Goal: Task Accomplishment & Management: Manage account settings

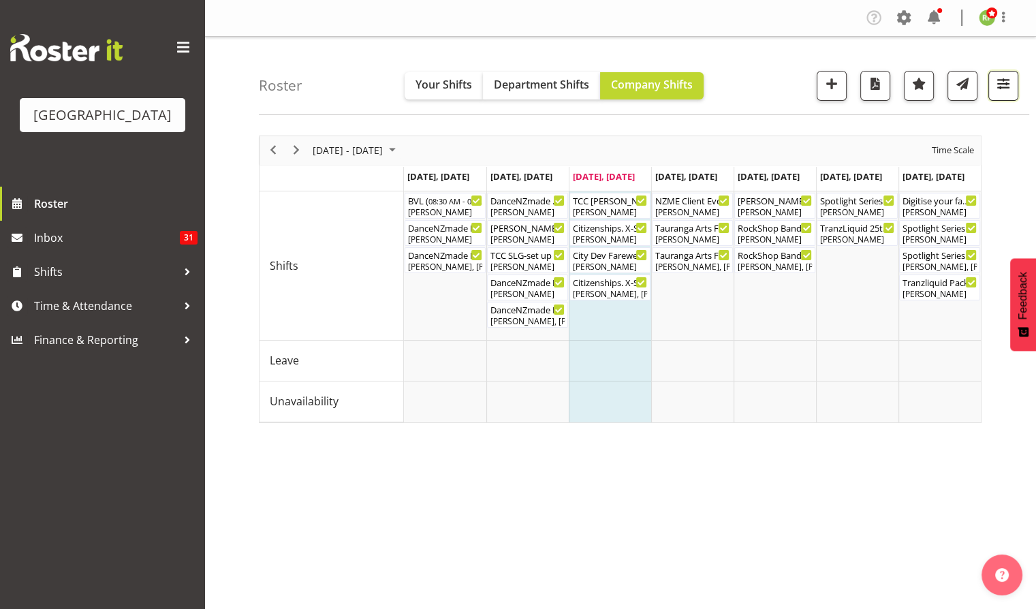
click at [989, 95] on button "button" at bounding box center [1003, 86] width 30 height 30
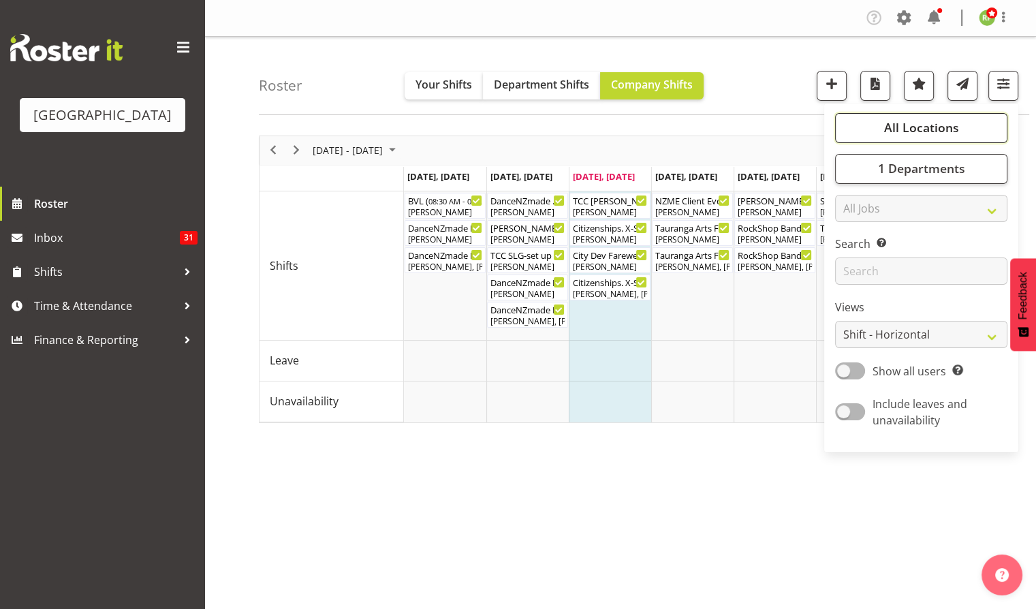
click at [925, 127] on span "All Locations" at bounding box center [920, 127] width 75 height 16
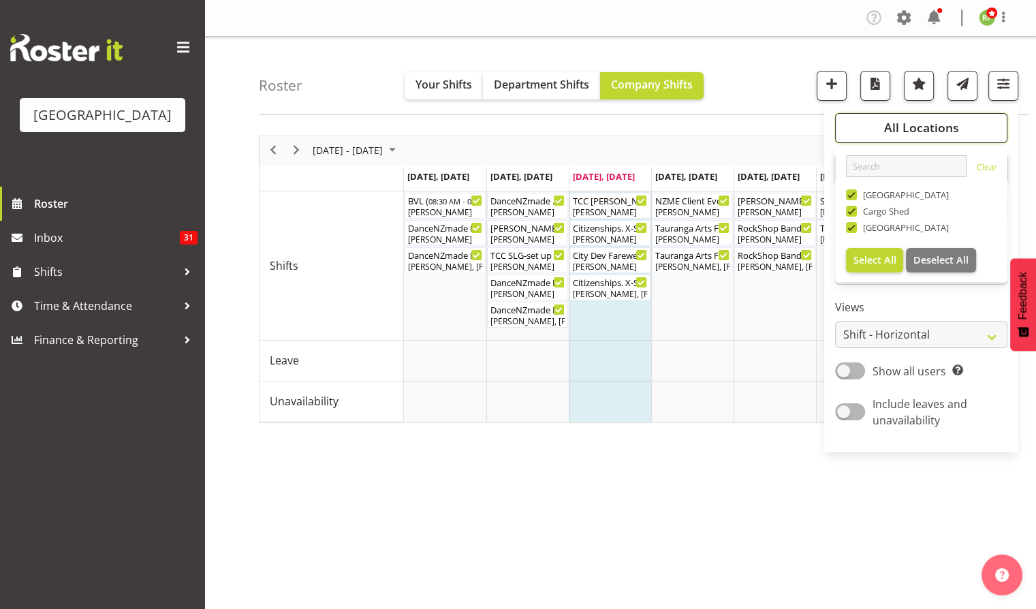
click at [926, 132] on span "All Locations" at bounding box center [920, 127] width 75 height 16
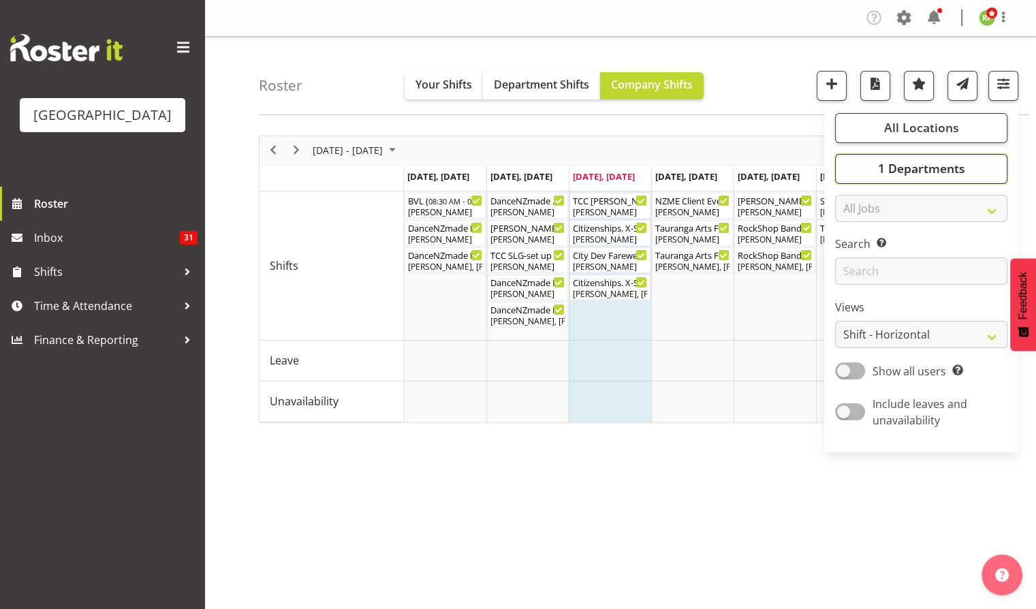
click at [929, 170] on span "1 Departments" at bounding box center [920, 168] width 87 height 16
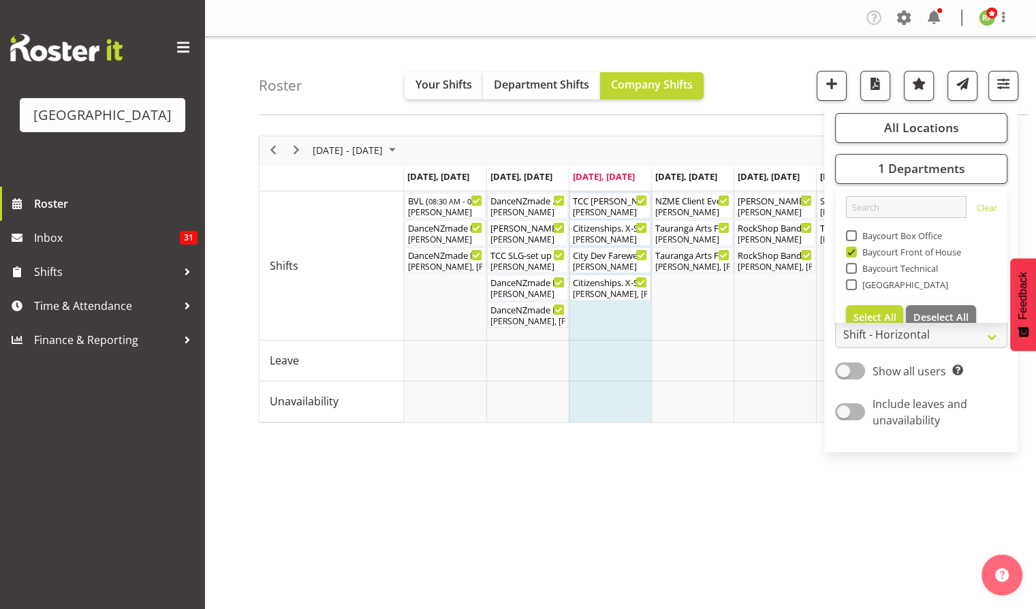
click at [855, 236] on span at bounding box center [851, 235] width 11 height 11
click at [855, 236] on input "Baycourt Box Office" at bounding box center [850, 235] width 9 height 9
checkbox input "true"
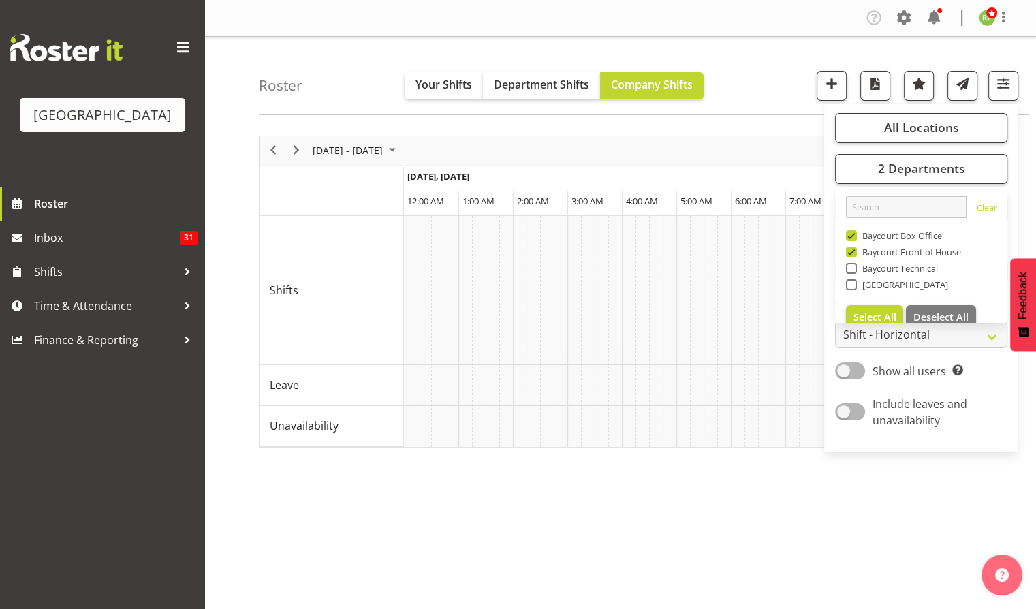
click at [787, 90] on div "Roster Your Shifts Department Shifts Company Shifts All Locations [GEOGRAPHIC_D…" at bounding box center [644, 76] width 770 height 78
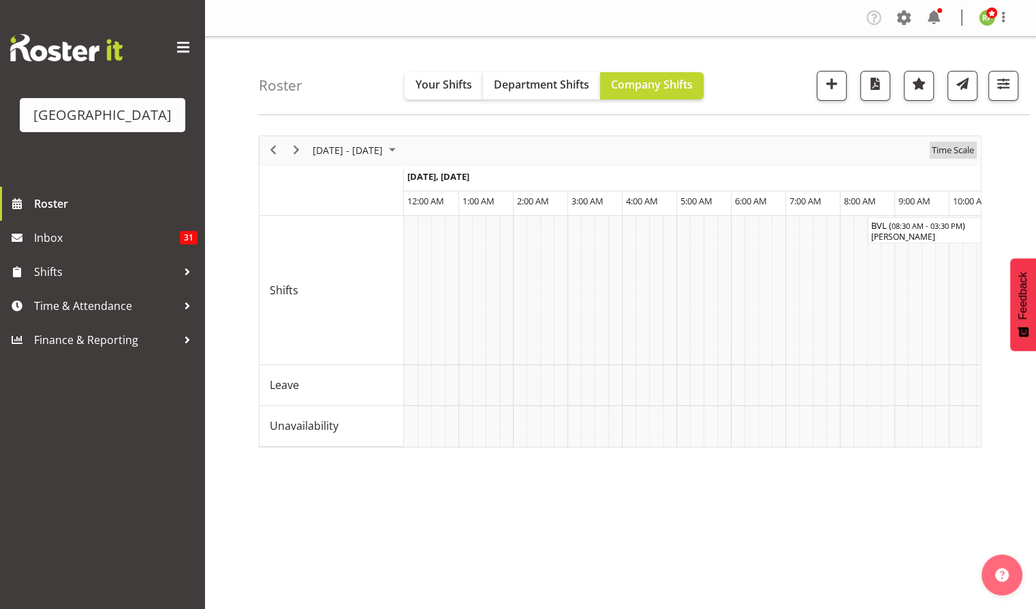
click at [959, 147] on span "Time Scale" at bounding box center [952, 150] width 45 height 17
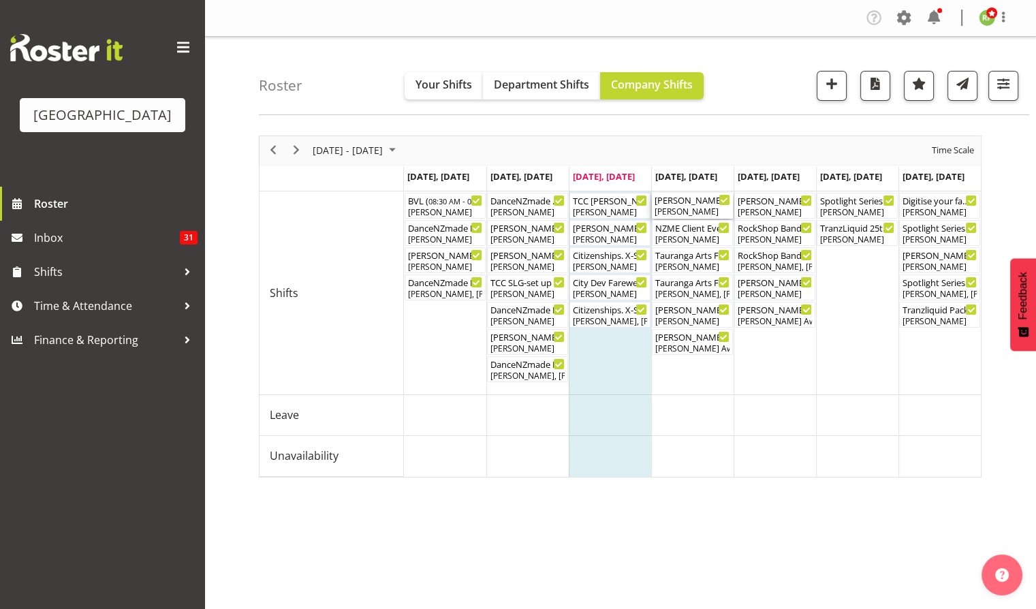
click at [691, 202] on div "[PERSON_NAME]- Box Office (Daytime Shifts) ( 10:00 AM - 02:00 PM )" at bounding box center [692, 200] width 76 height 14
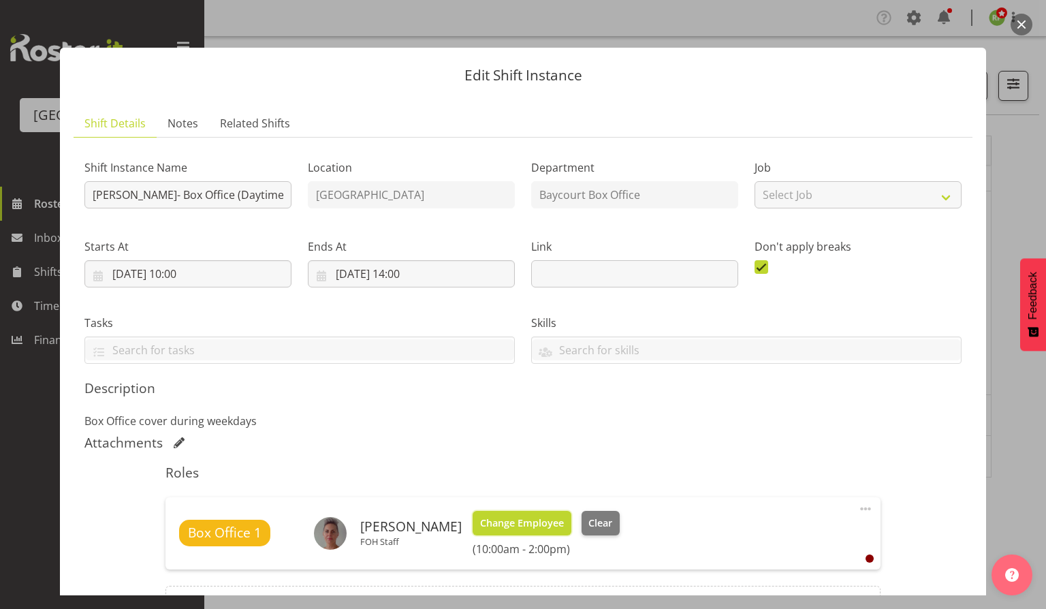
click at [515, 516] on span "Change Employee" at bounding box center [522, 522] width 84 height 15
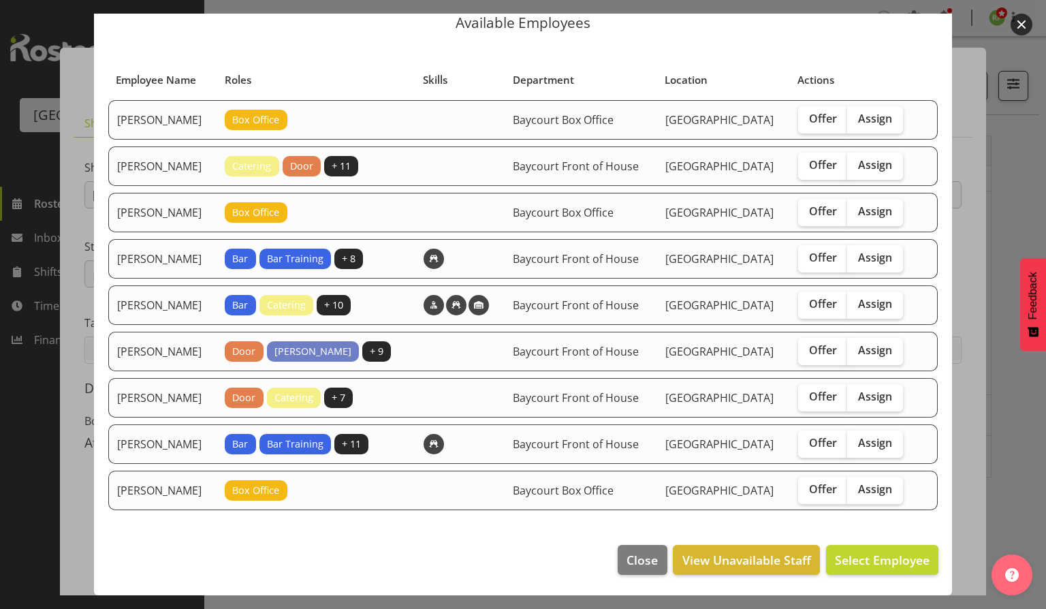
scroll to position [95, 0]
click at [641, 562] on span "Close" at bounding box center [641, 560] width 31 height 18
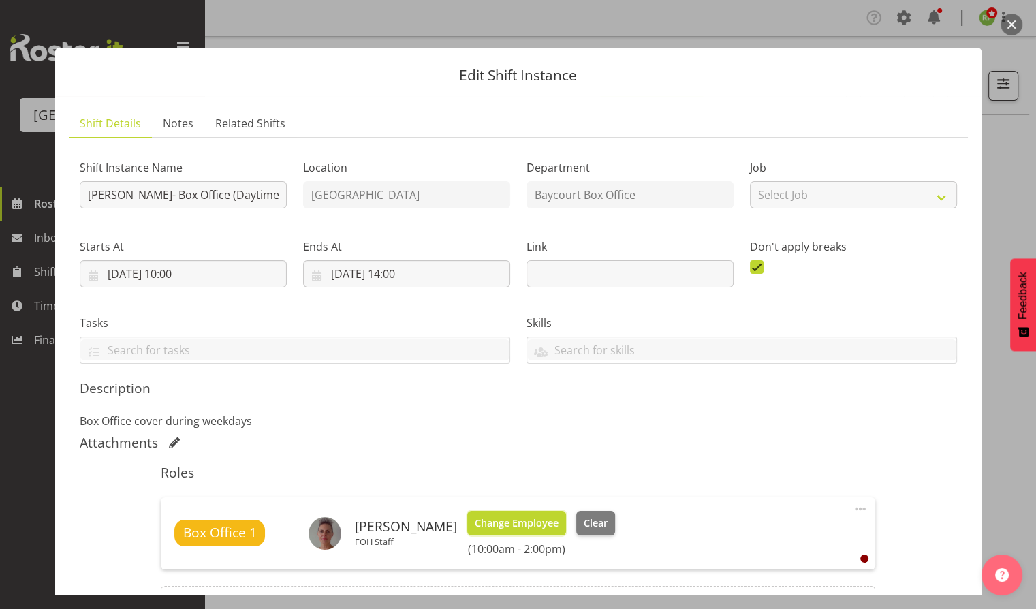
click at [511, 527] on span "Change Employee" at bounding box center [517, 522] width 84 height 15
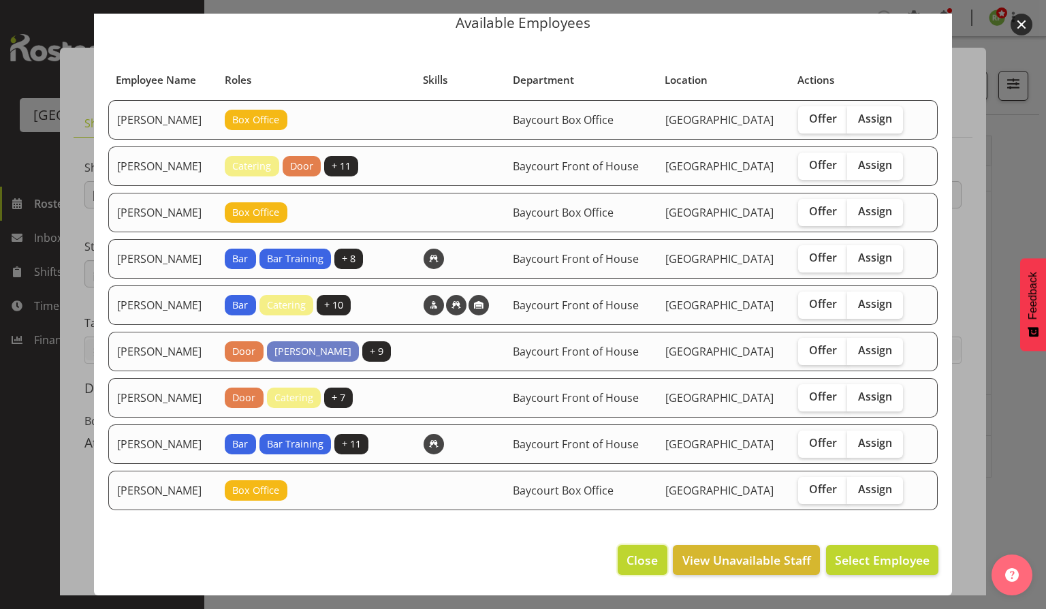
click at [628, 558] on span "Close" at bounding box center [641, 560] width 31 height 18
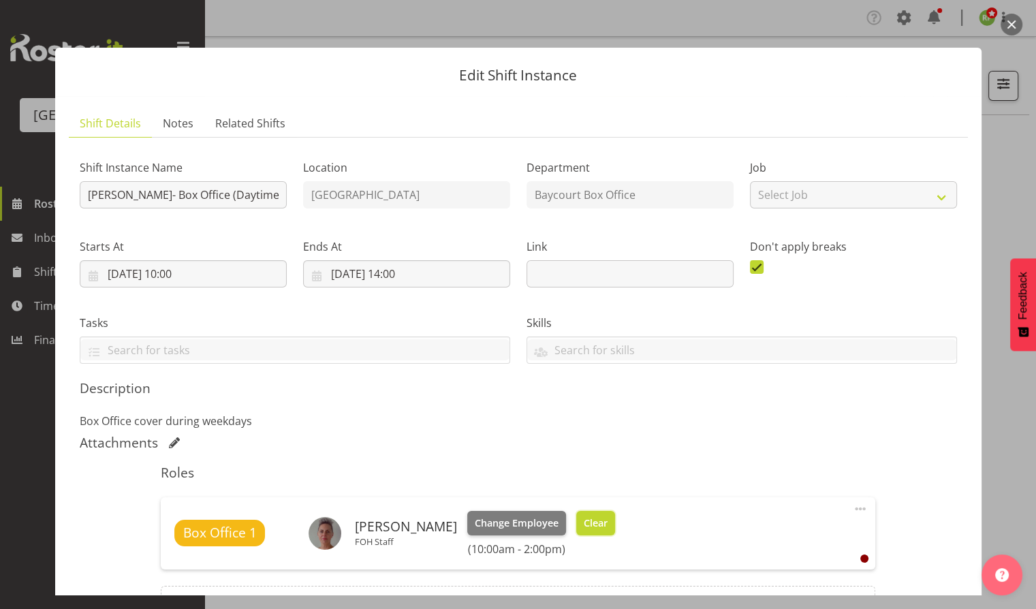
click at [584, 522] on span "Clear" at bounding box center [596, 522] width 24 height 15
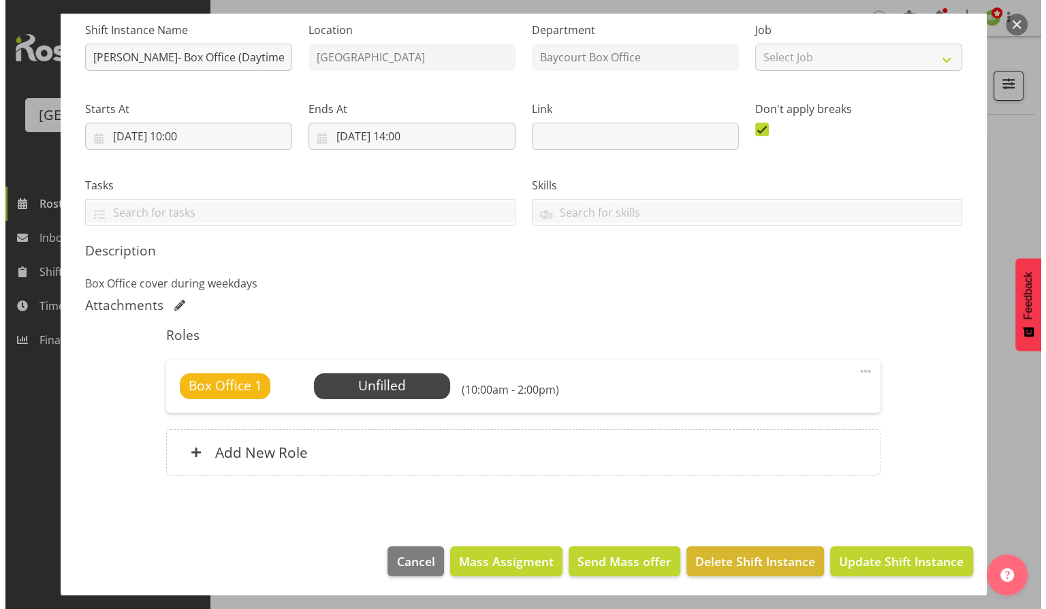
scroll to position [61, 0]
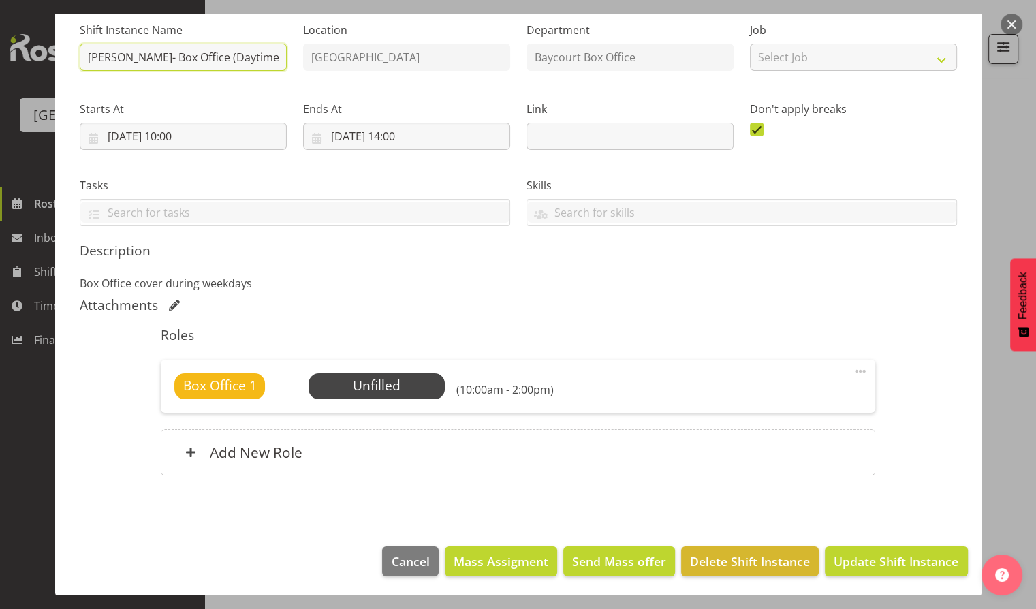
drag, startPoint x: 117, startPoint y: 57, endPoint x: 77, endPoint y: 60, distance: 40.3
click at [77, 60] on div "Shift Instance Name [PERSON_NAME]- Box Office (Daytime Shifts)" at bounding box center [183, 42] width 223 height 79
type input "Box Office (Daytime Shifts)"
click at [381, 385] on span "Select Employee" at bounding box center [376, 386] width 101 height 20
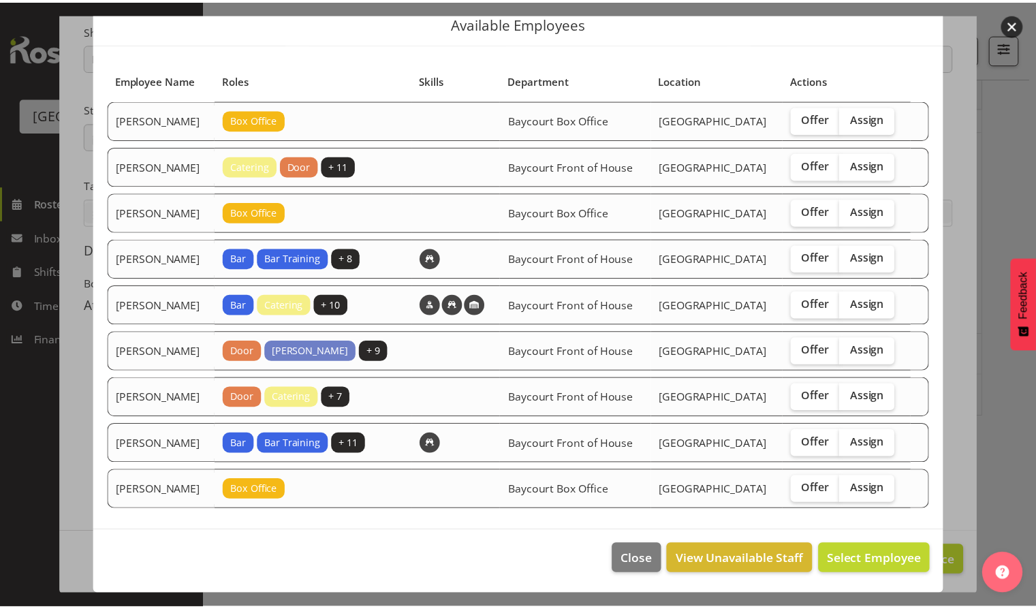
scroll to position [95, 0]
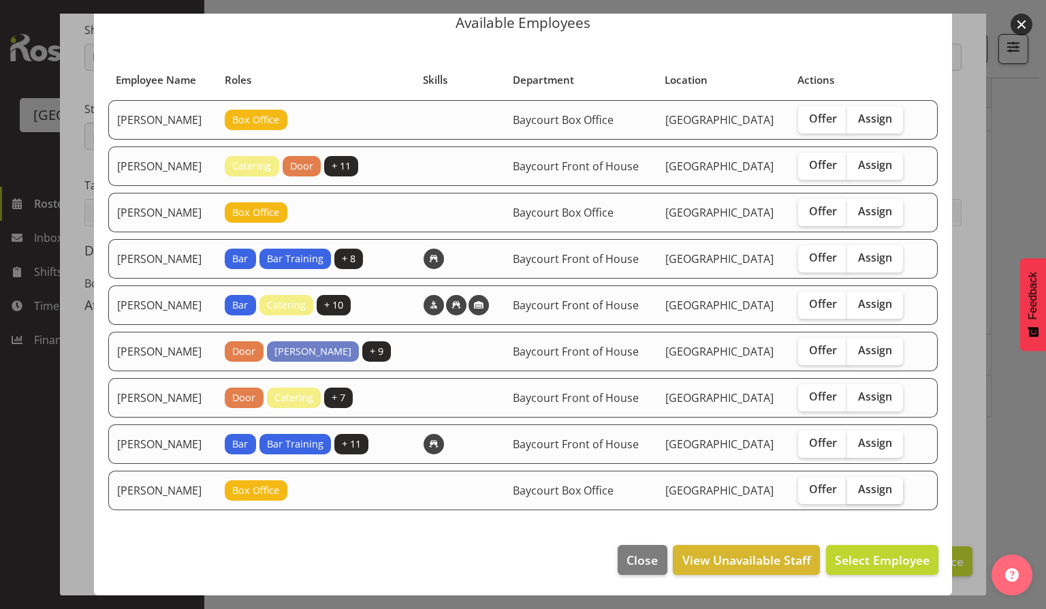
click at [871, 477] on label "Assign" at bounding box center [875, 490] width 56 height 27
click at [856, 485] on input "Assign" at bounding box center [851, 489] width 9 height 9
checkbox input "true"
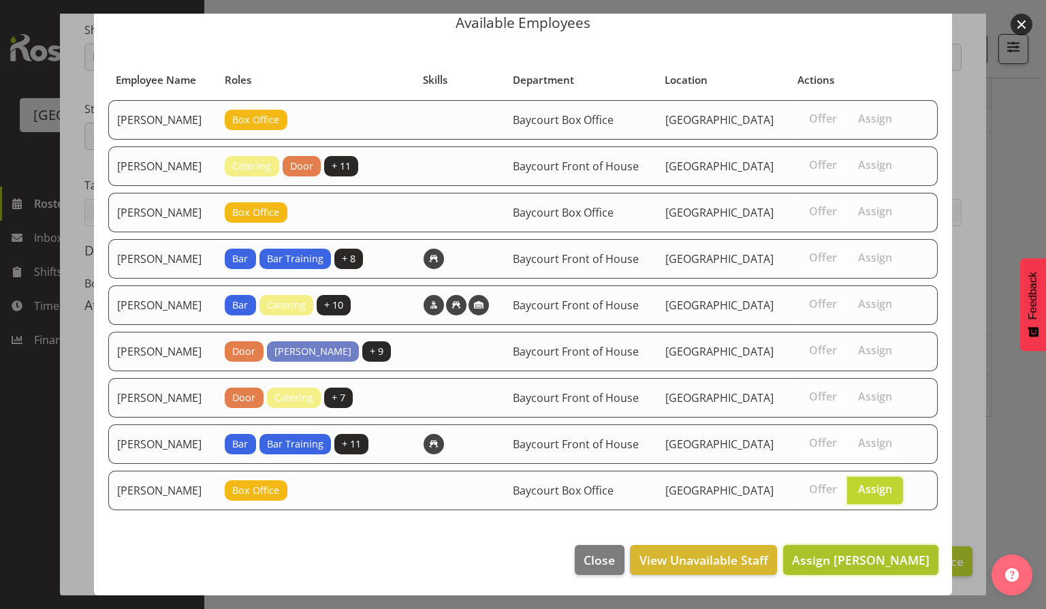
click at [860, 554] on span "Assign [PERSON_NAME]" at bounding box center [861, 560] width 138 height 16
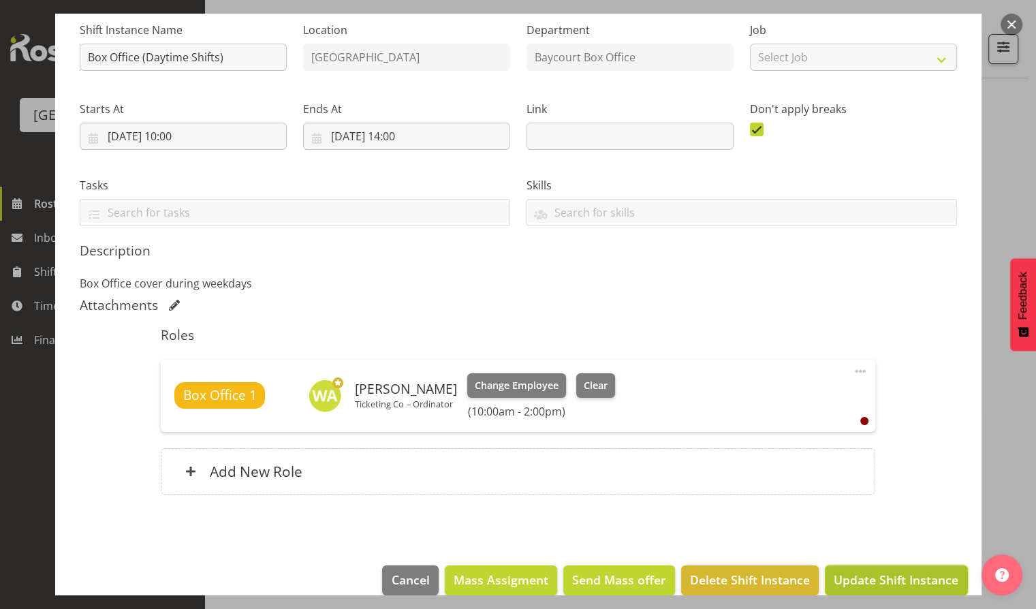
click at [874, 580] on span "Update Shift Instance" at bounding box center [896, 580] width 125 height 18
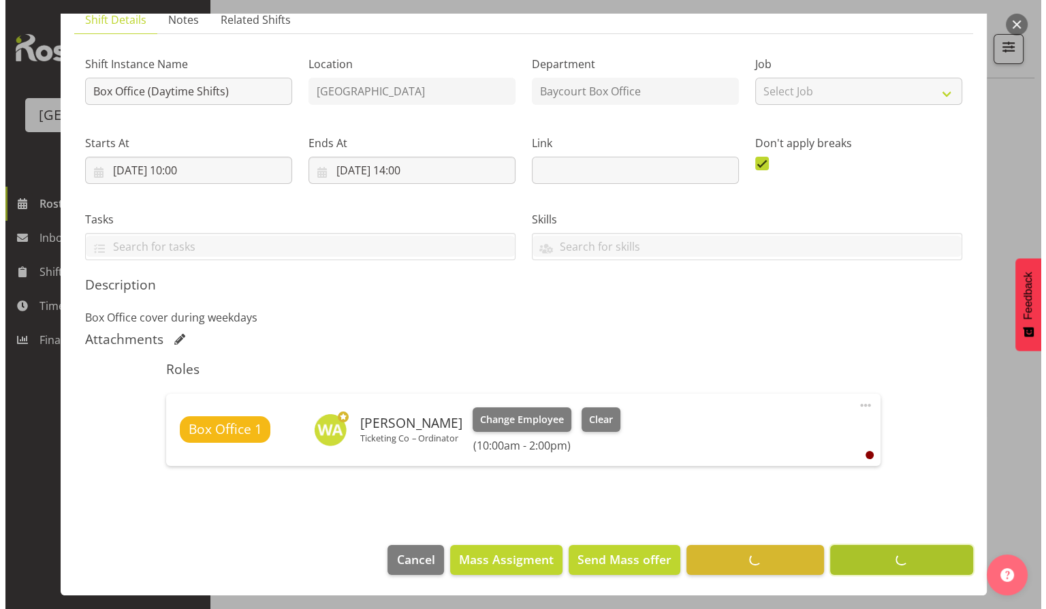
scroll to position [102, 0]
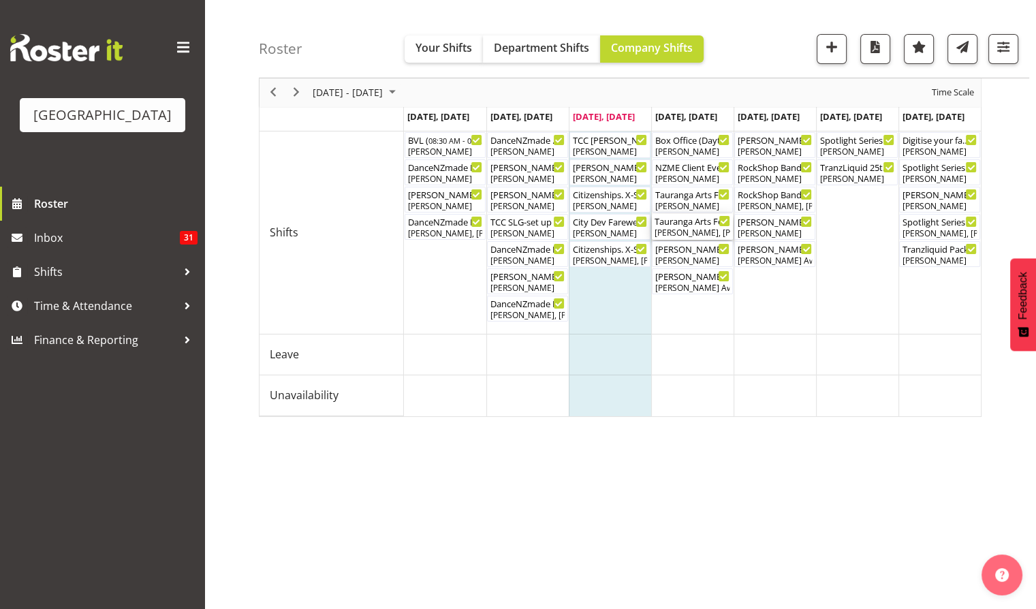
click at [684, 219] on div "Tauranga Arts Festival Launch ( 03:45 PM - 09:00 PM )" at bounding box center [692, 221] width 76 height 14
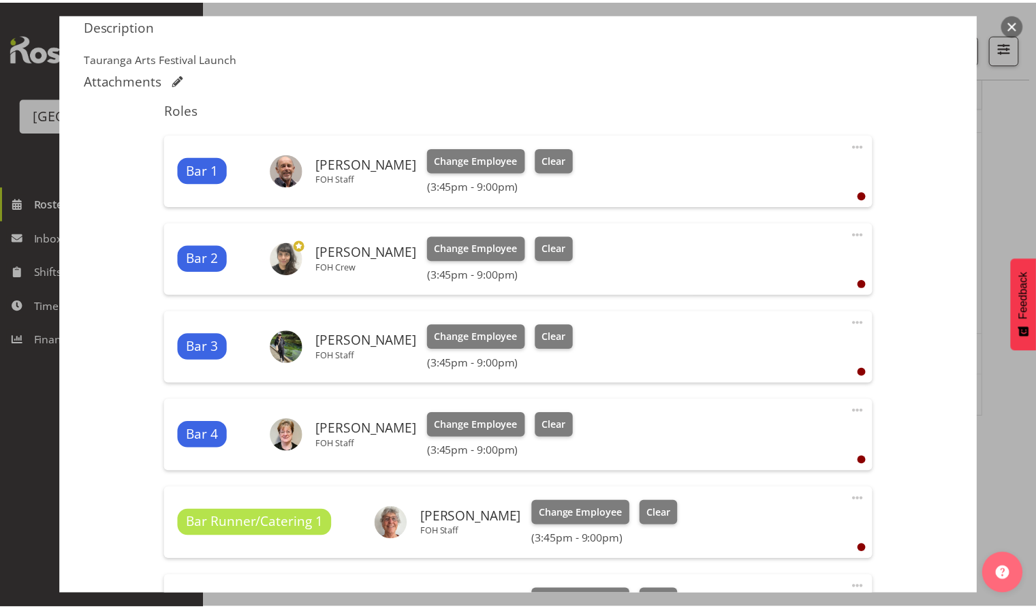
scroll to position [454, 0]
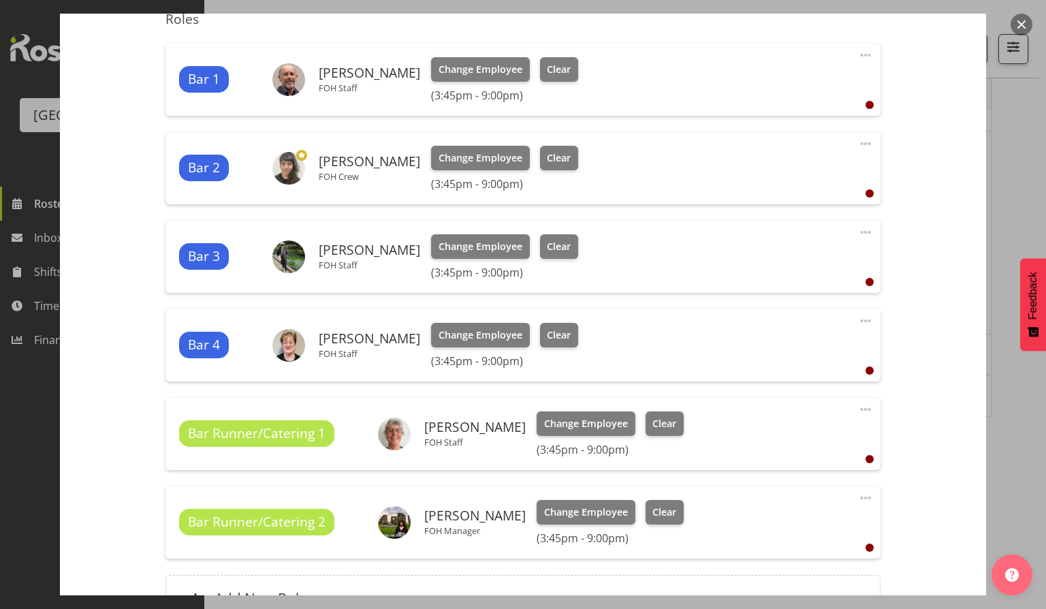
click at [857, 321] on span at bounding box center [865, 321] width 16 height 16
click at [755, 347] on link "Edit" at bounding box center [808, 350] width 131 height 25
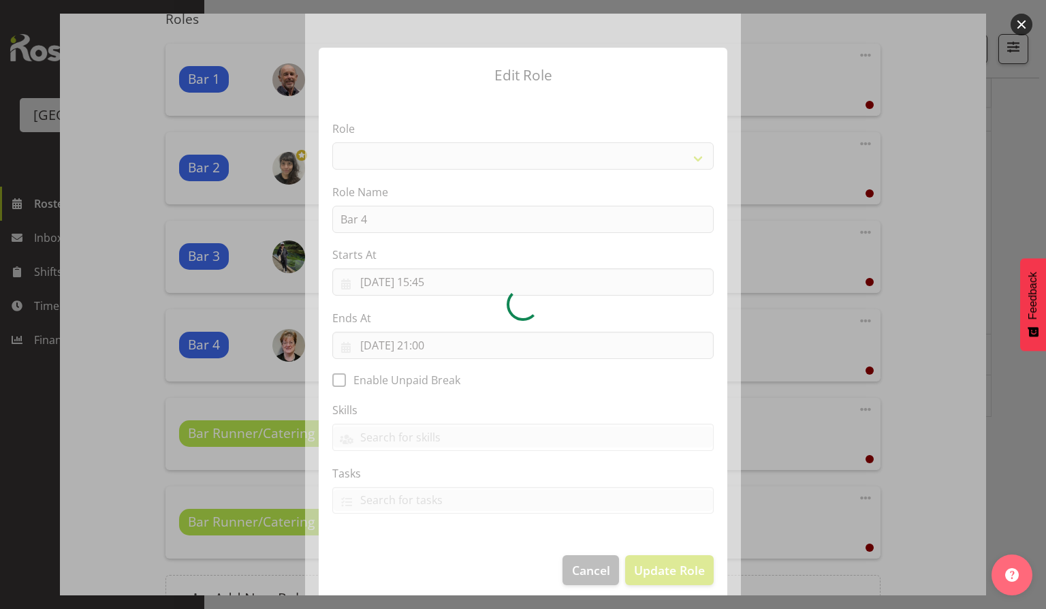
select select "1293"
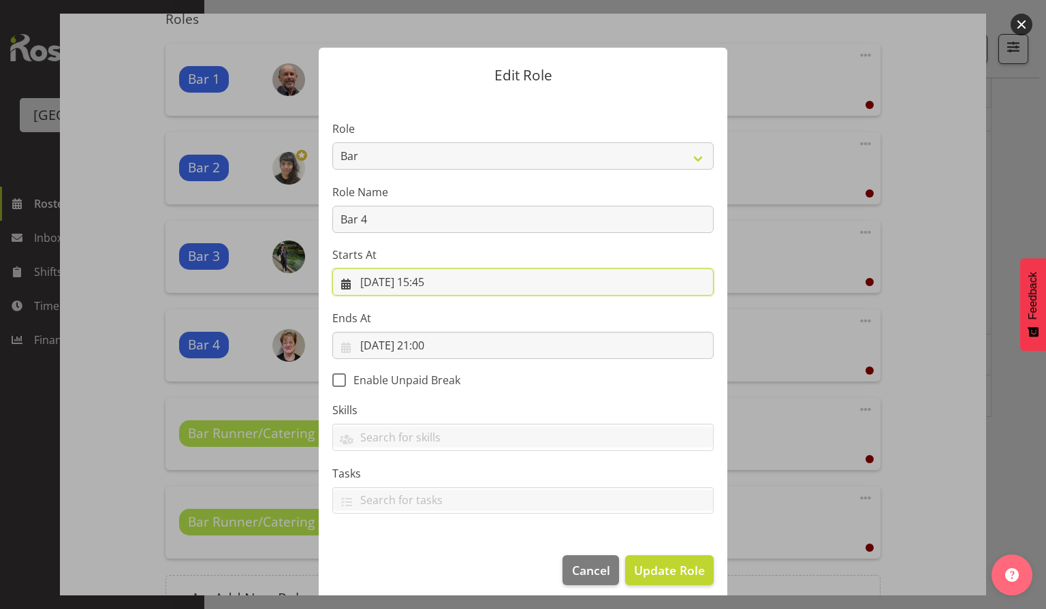
click at [436, 282] on input "[DATE] 15:45" at bounding box center [522, 281] width 381 height 27
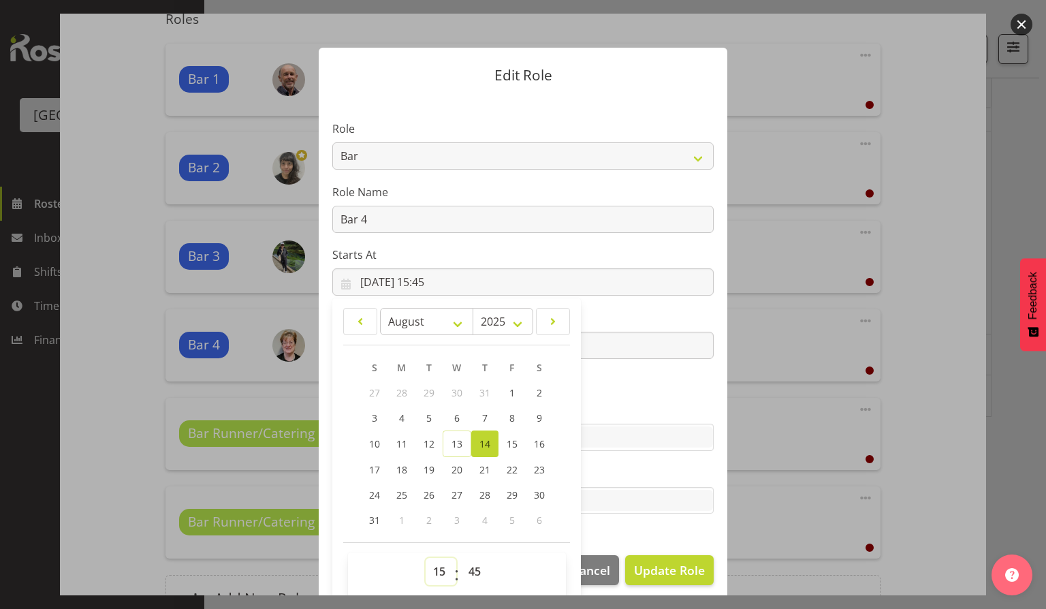
click at [433, 564] on select "00 01 02 03 04 05 06 07 08 09 10 11 12 13 14 15 16 17 18 19 20 21 22 23" at bounding box center [441, 571] width 31 height 27
select select "13"
click at [426, 558] on select "00 01 02 03 04 05 06 07 08 09 10 11 12 13 14 15 16 17 18 19 20 21 22 23" at bounding box center [441, 571] width 31 height 27
type input "[DATE] 13:45"
click at [466, 567] on select "00 01 02 03 04 05 06 07 08 09 10 11 12 13 14 15 16 17 18 19 20 21 22 23 24 25 2…" at bounding box center [476, 571] width 31 height 27
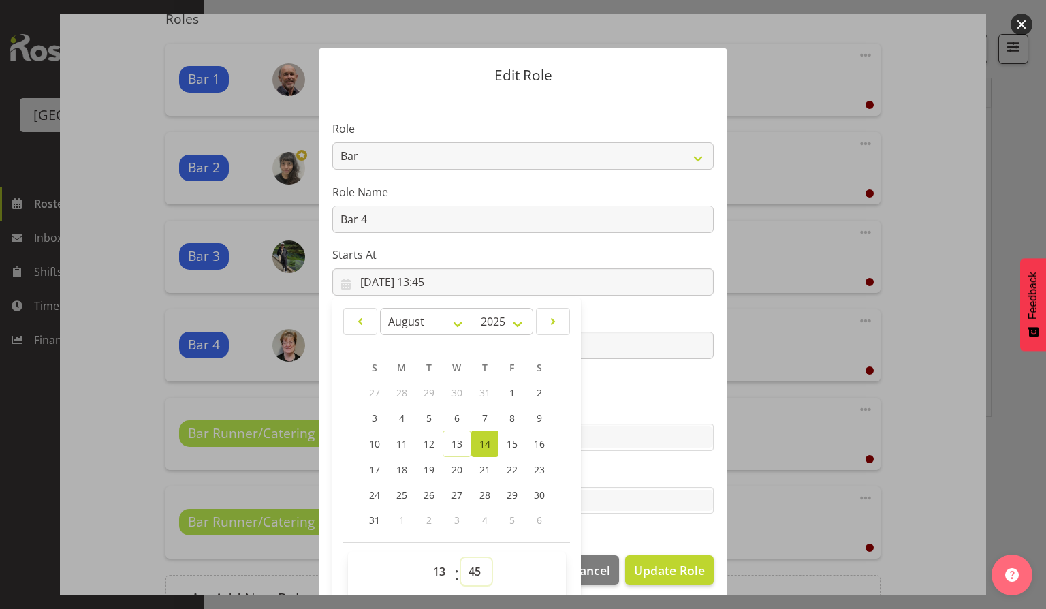
select select "0"
type input "[DATE] 13:00"
drag, startPoint x: 655, startPoint y: 533, endPoint x: 659, endPoint y: 542, distance: 9.7
click at [655, 533] on section "Role Audio Bar Bar Runner Bar Training Box Office Cargo Shed Venue Rep Catering…" at bounding box center [523, 318] width 409 height 445
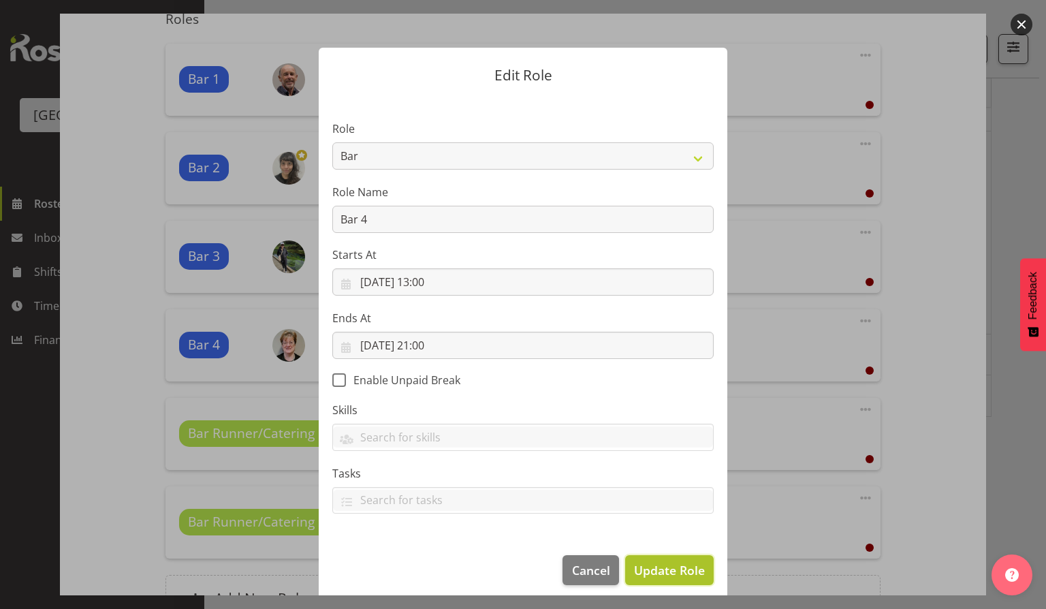
click at [664, 564] on span "Update Role" at bounding box center [669, 570] width 71 height 18
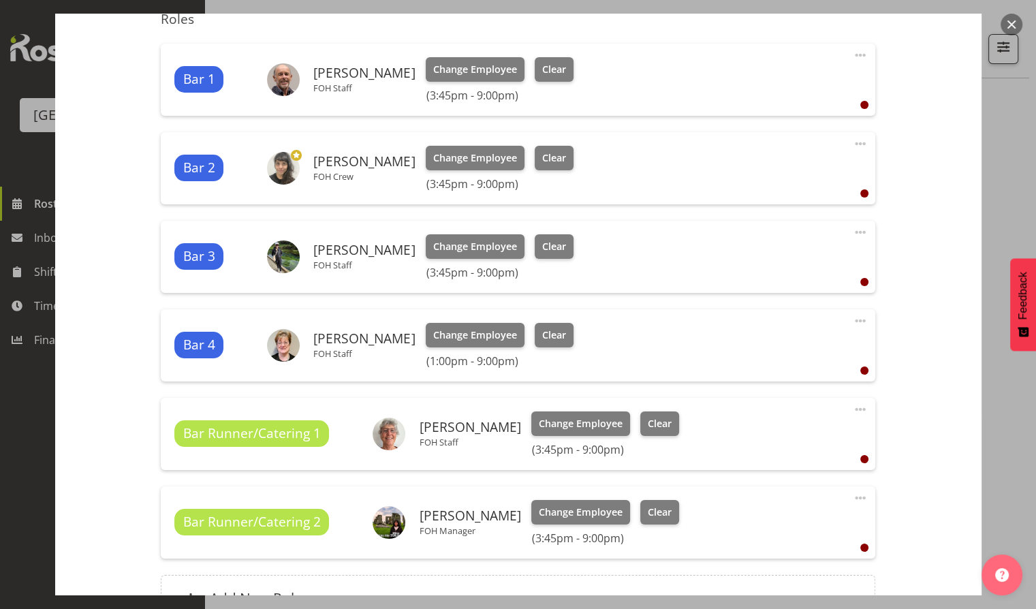
scroll to position [599, 0]
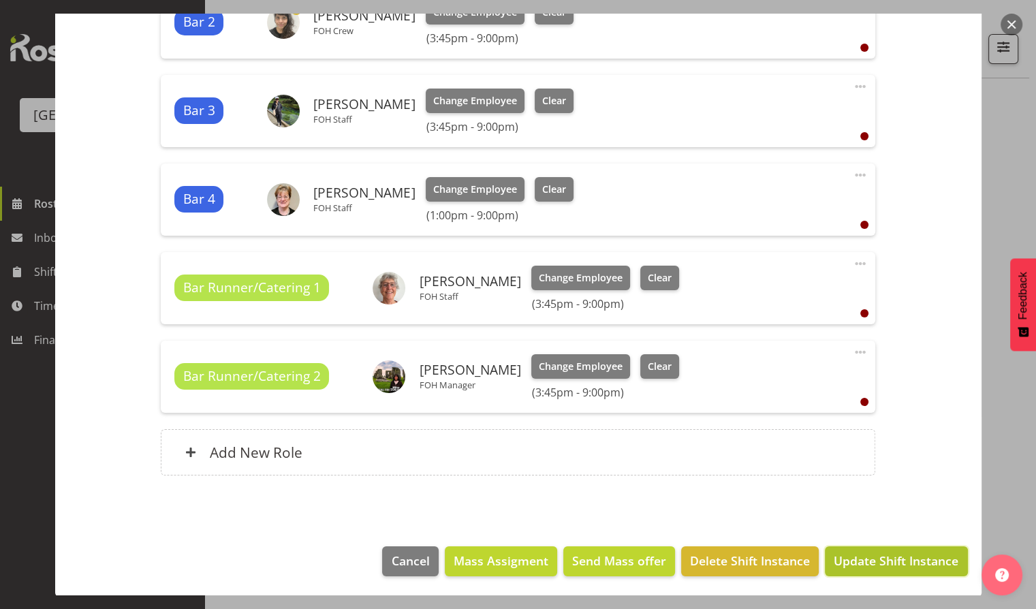
click at [893, 557] on span "Update Shift Instance" at bounding box center [896, 561] width 125 height 18
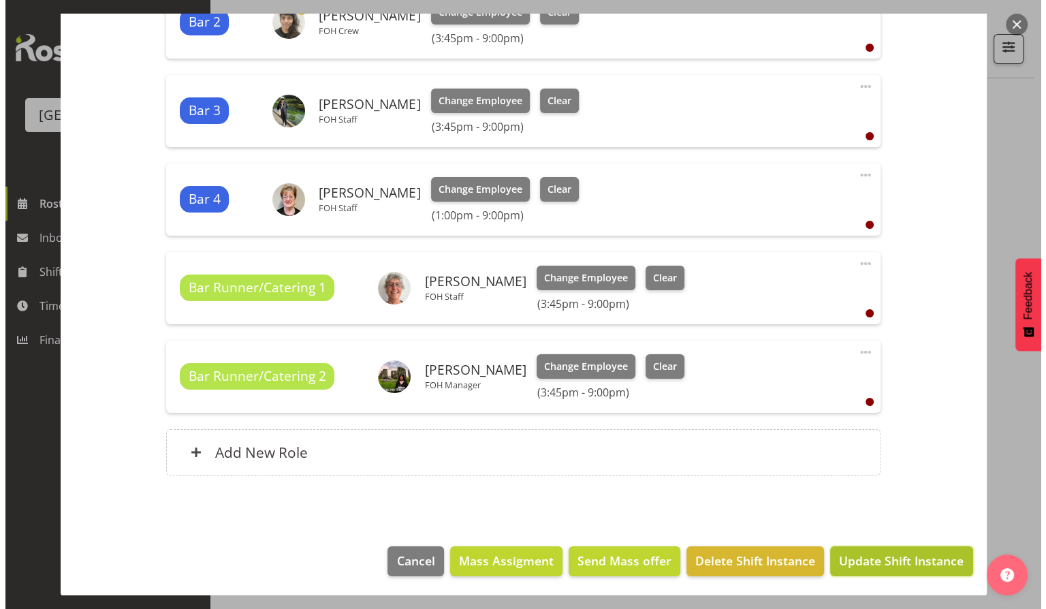
scroll to position [545, 0]
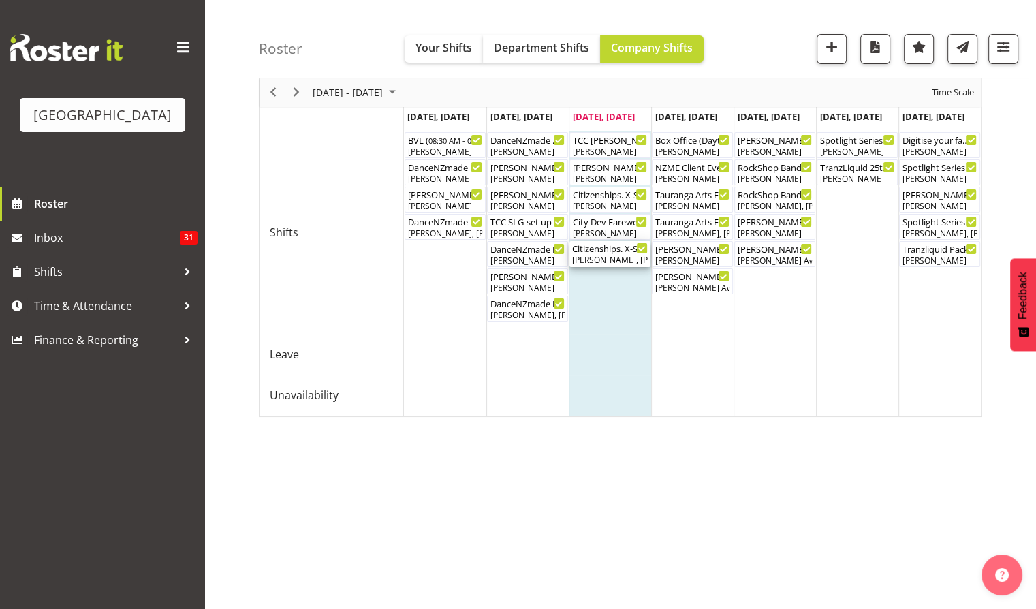
click at [599, 255] on div "[PERSON_NAME], [PERSON_NAME], [PERSON_NAME]" at bounding box center [610, 260] width 76 height 12
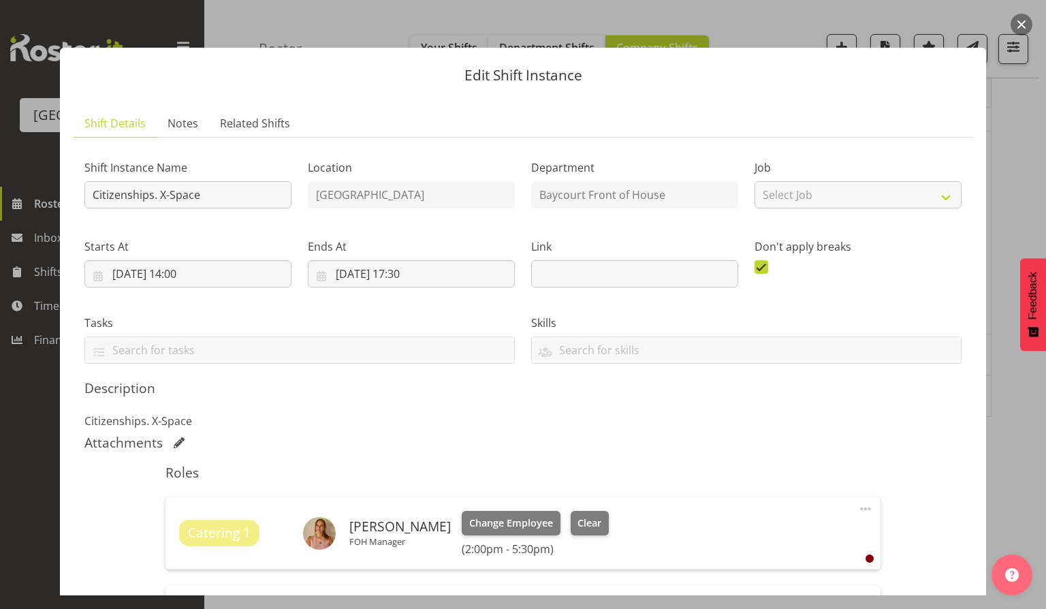
click at [1026, 27] on button "button" at bounding box center [1022, 25] width 22 height 22
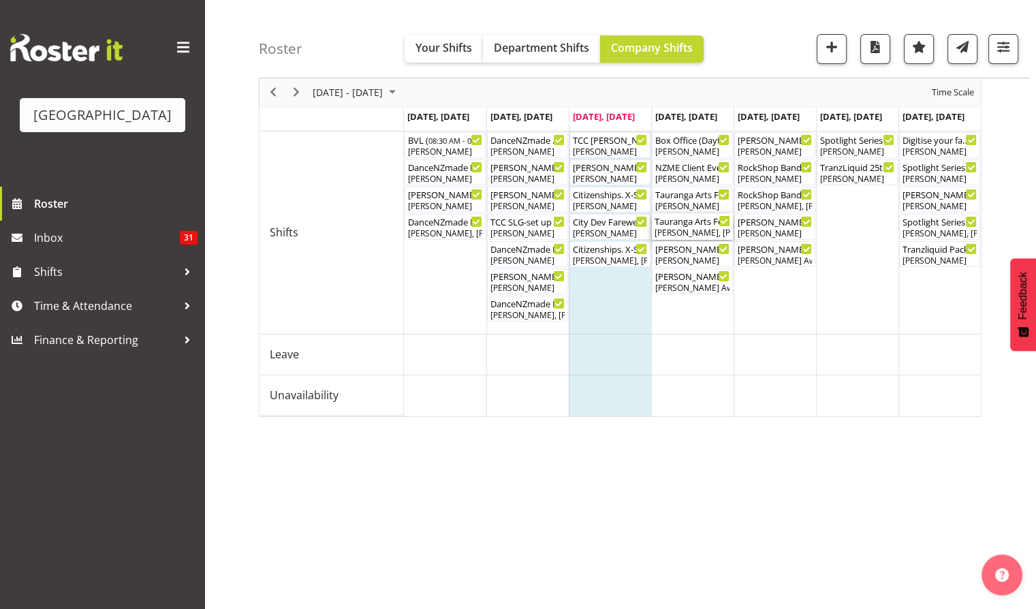
click at [693, 224] on div "Tauranga Arts Festival Launch ( 03:45 PM - 09:00 PM )" at bounding box center [692, 221] width 76 height 14
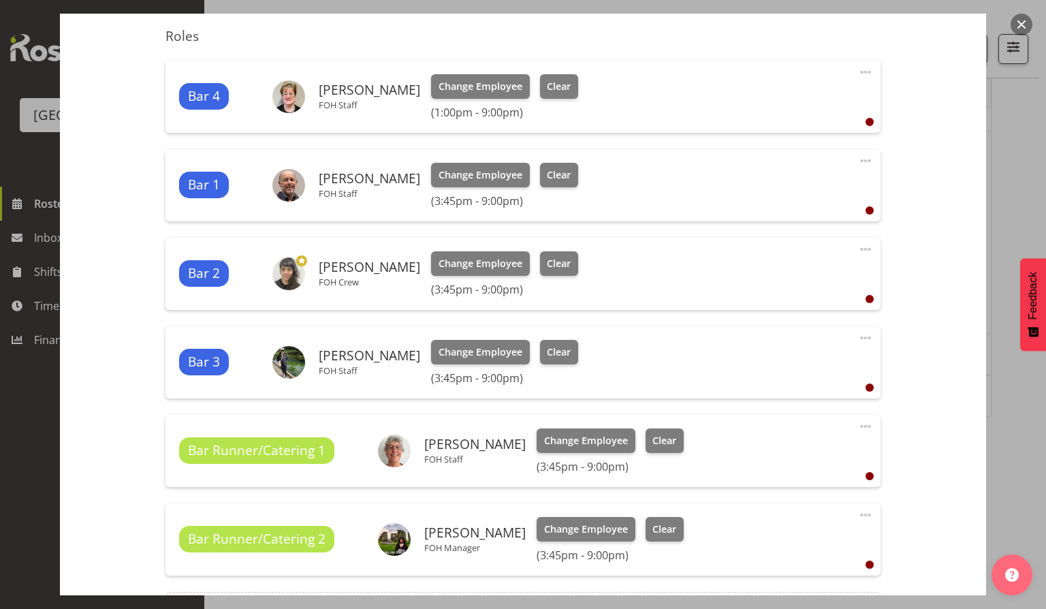
scroll to position [417, 0]
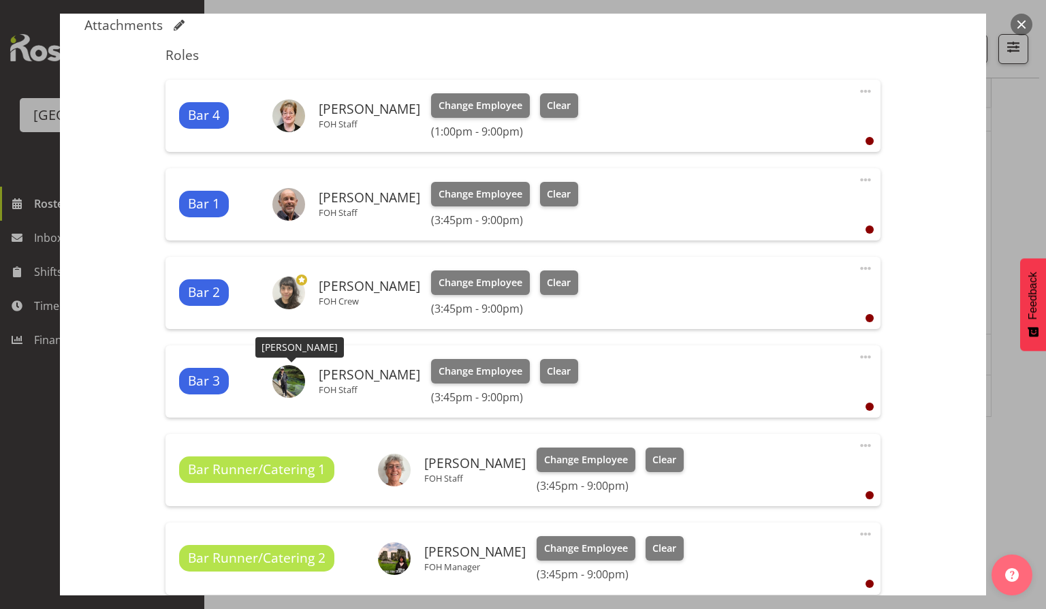
click at [287, 379] on img at bounding box center [288, 381] width 33 height 33
click at [1023, 23] on button "button" at bounding box center [1022, 25] width 22 height 22
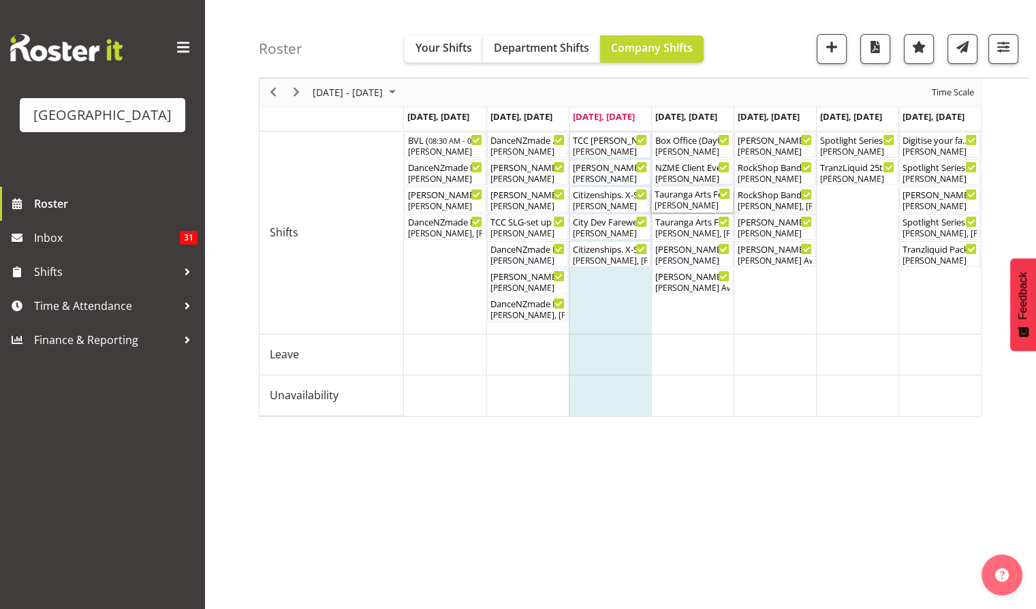
click at [698, 203] on div "[PERSON_NAME]" at bounding box center [692, 206] width 76 height 12
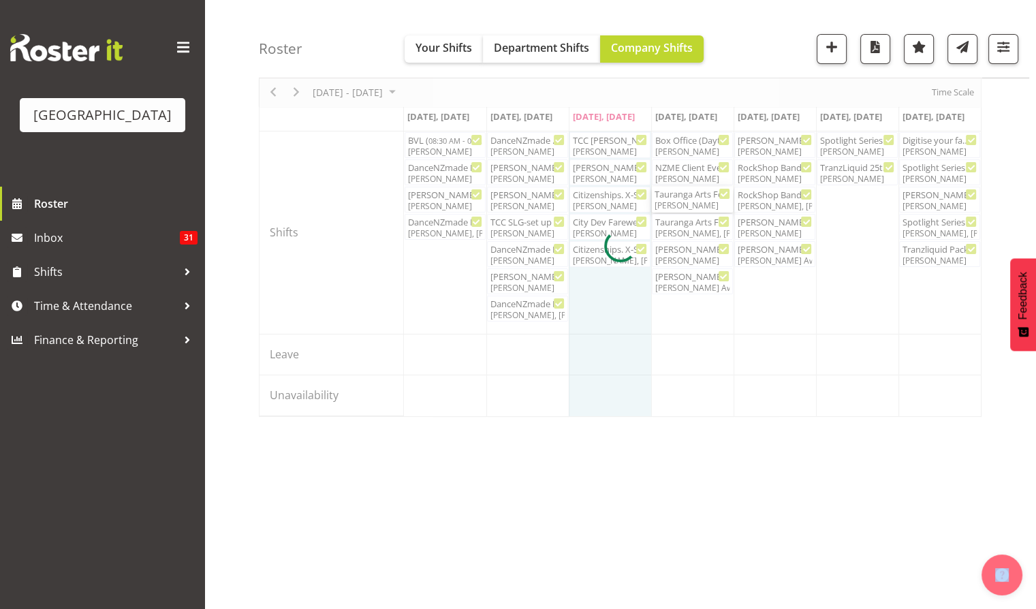
click at [698, 203] on div at bounding box center [620, 246] width 723 height 342
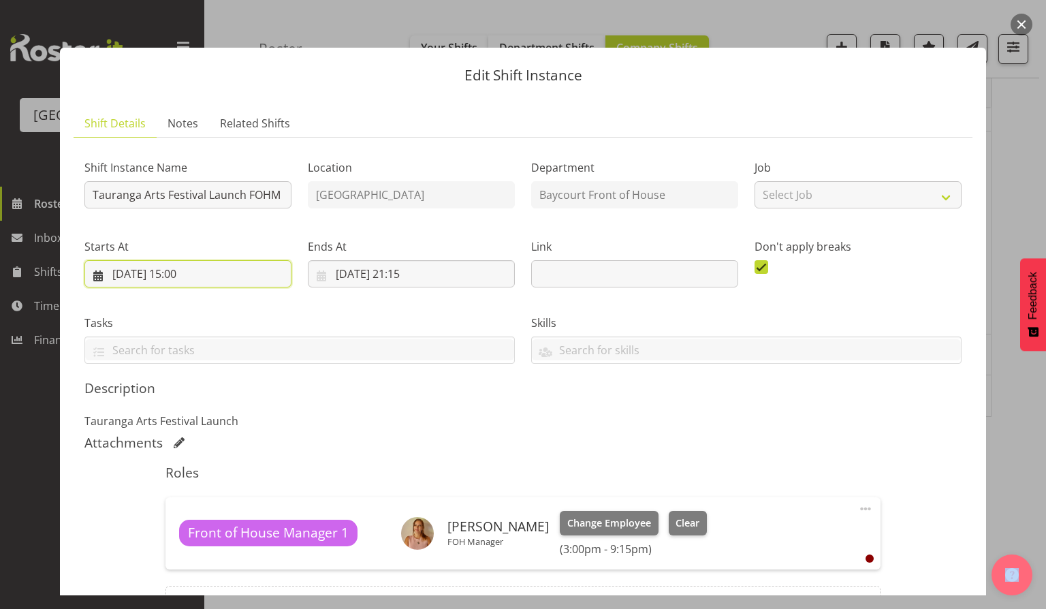
click at [191, 274] on input "[DATE] 15:00" at bounding box center [187, 273] width 207 height 27
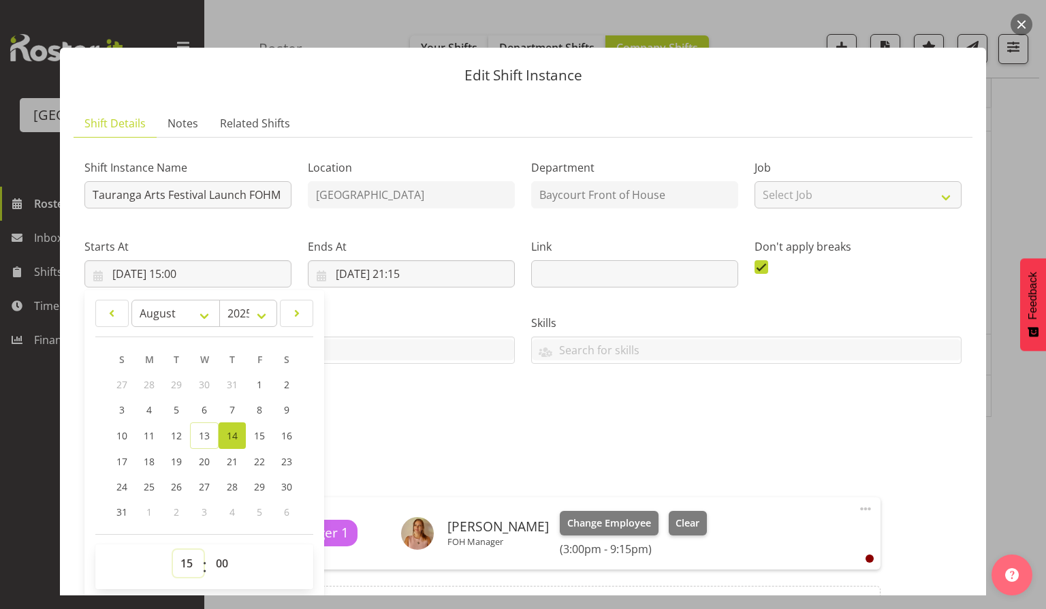
click at [190, 567] on select "00 01 02 03 04 05 06 07 08 09 10 11 12 13 14 15 16 17 18 19 20 21 22 23" at bounding box center [188, 563] width 31 height 27
select select "13"
click at [173, 550] on select "00 01 02 03 04 05 06 07 08 09 10 11 12 13 14 15 16 17 18 19 20 21 22 23" at bounding box center [188, 563] width 31 height 27
type input "[DATE] 13:00"
click at [500, 410] on div "Description Tauranga Arts Festival Launch" at bounding box center [522, 404] width 877 height 49
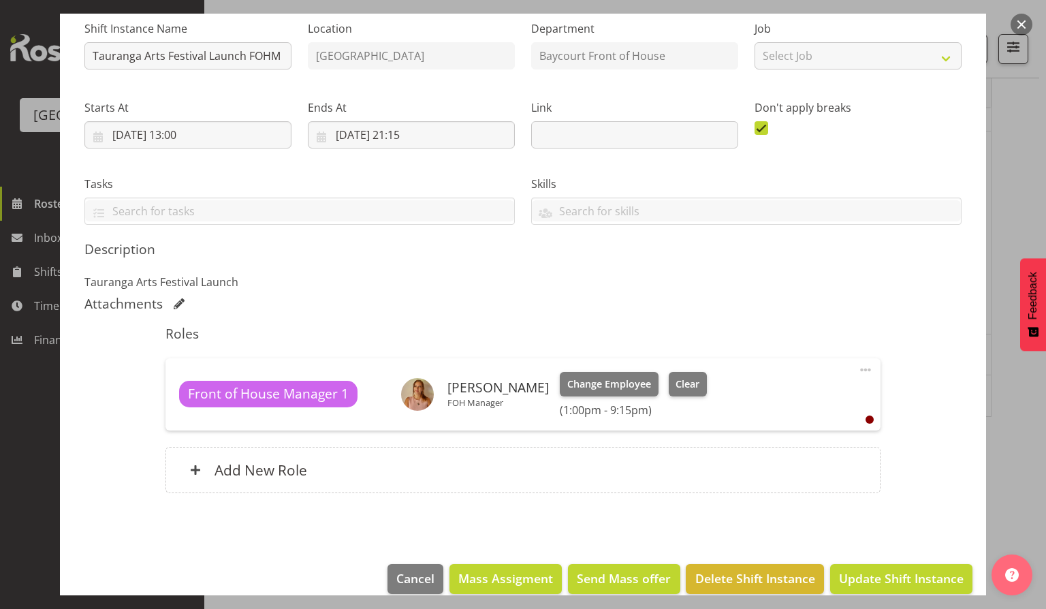
scroll to position [157, 0]
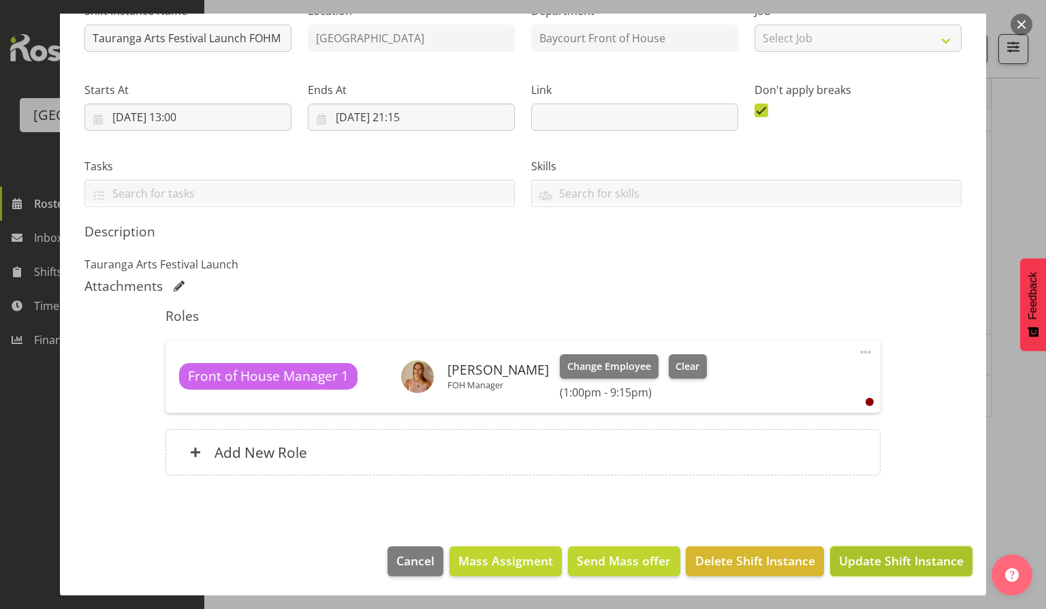
click at [899, 554] on span "Update Shift Instance" at bounding box center [901, 561] width 125 height 18
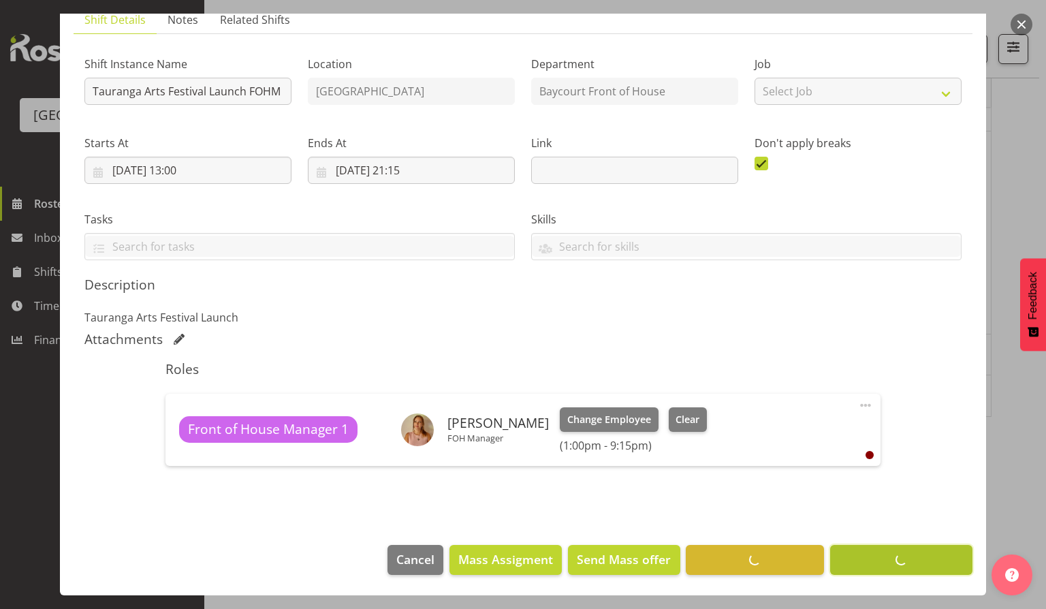
scroll to position [102, 0]
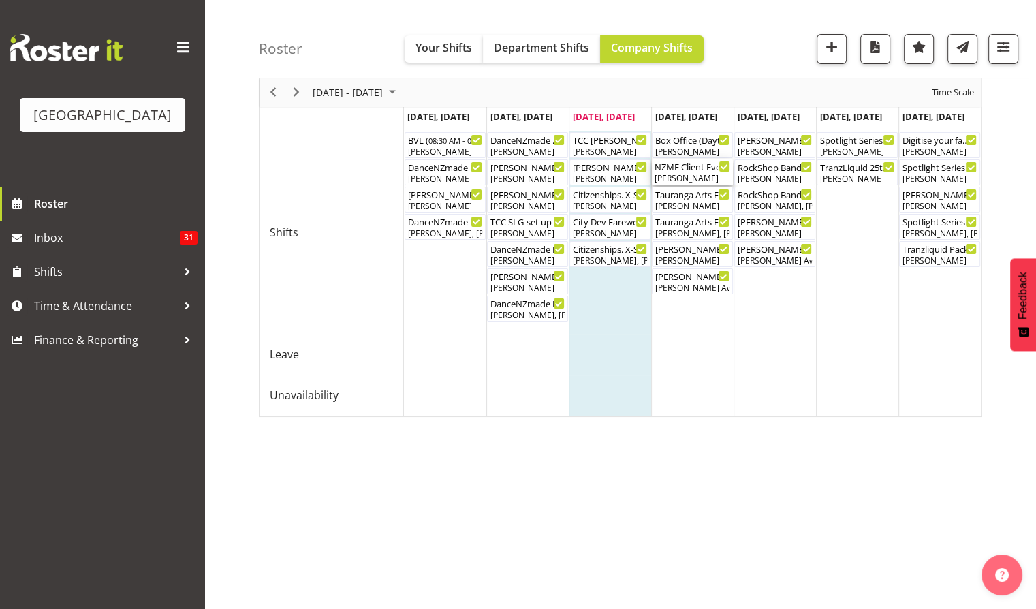
click at [680, 170] on div "NZME Client Event Cargo Shed ( 11:45 AM - 08:00 PM )" at bounding box center [692, 166] width 76 height 14
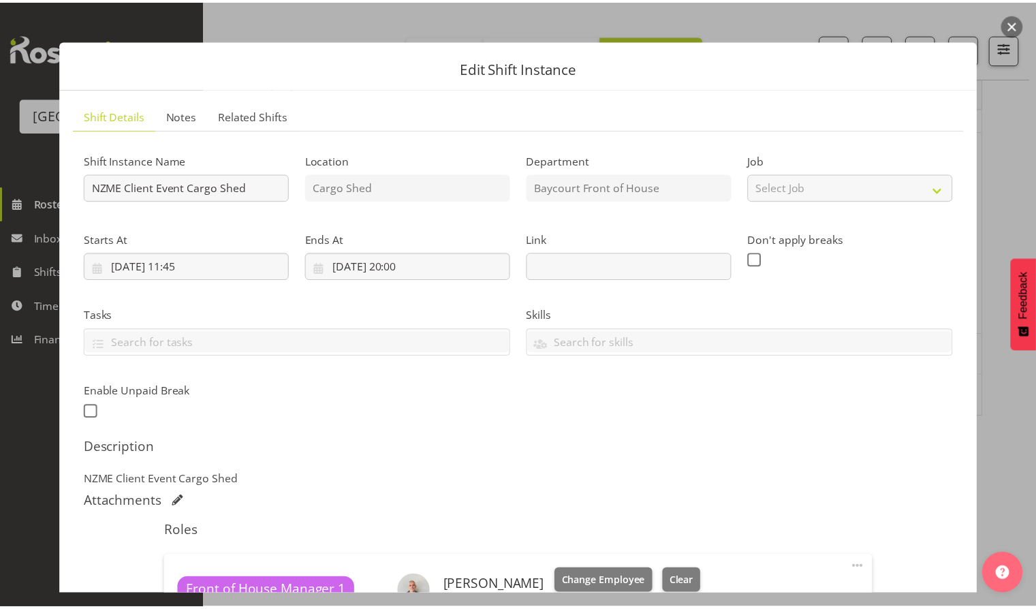
scroll to position [0, 0]
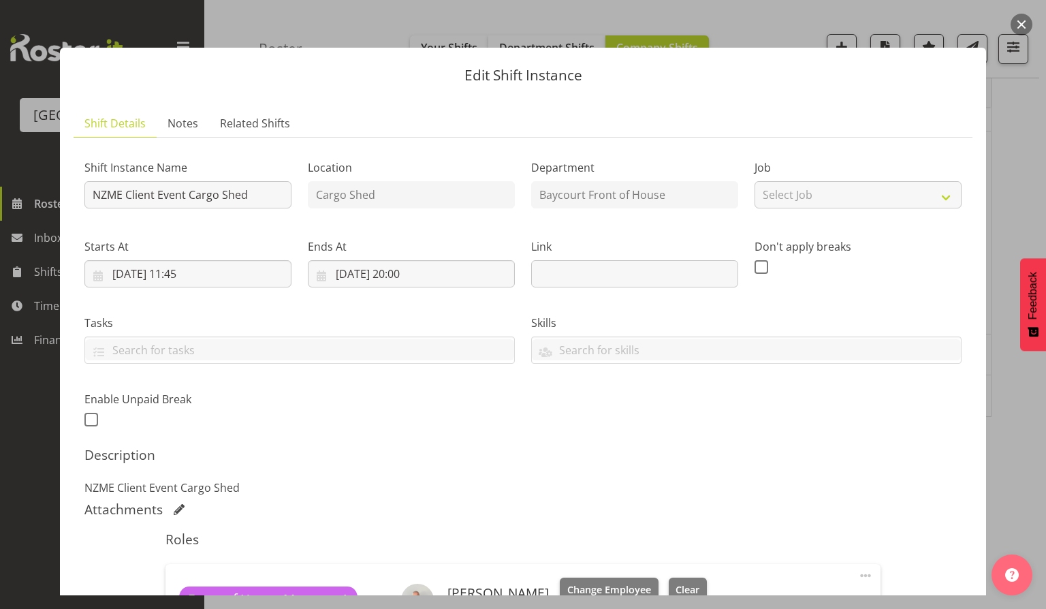
click at [1022, 25] on button "button" at bounding box center [1022, 25] width 22 height 22
